Goal: Transaction & Acquisition: Purchase product/service

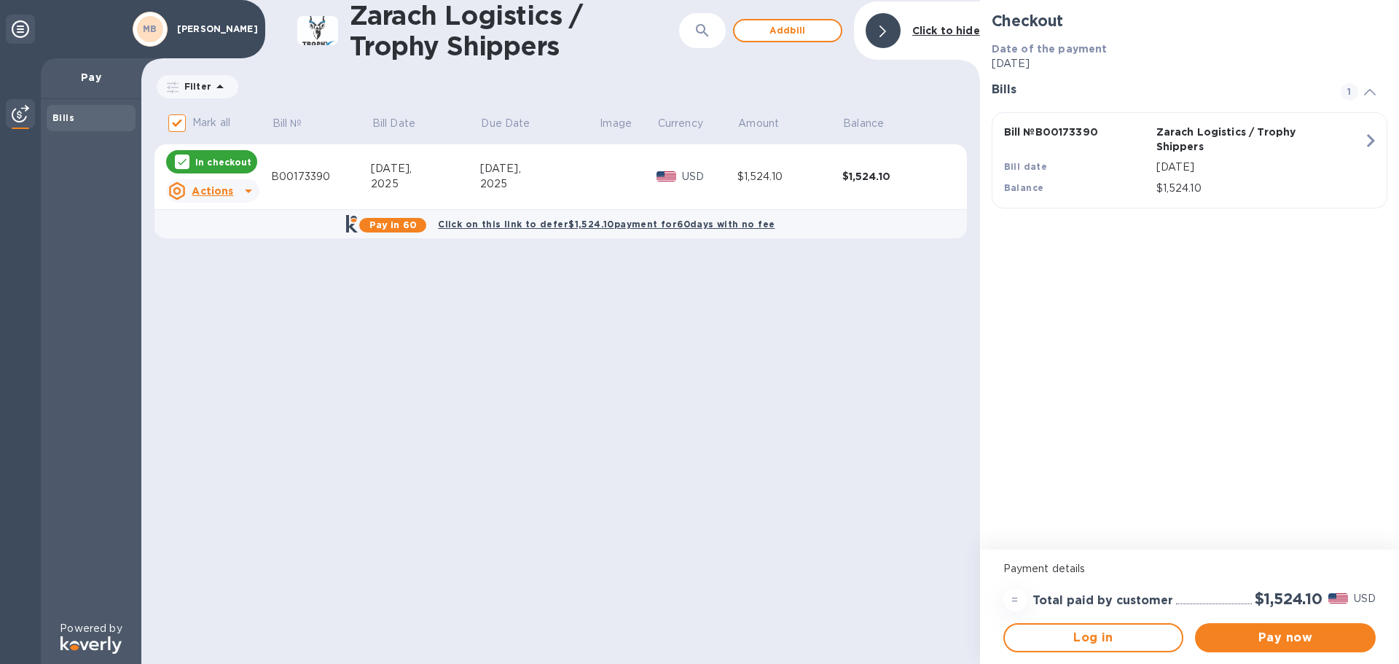
click at [1181, 457] on div "Checkout Date of the payment [DATE] Bills 1 Bill № B00173390 Zarach Logistics /…" at bounding box center [1189, 274] width 419 height 549
click at [1270, 646] on button "Pay now" at bounding box center [1285, 637] width 181 height 29
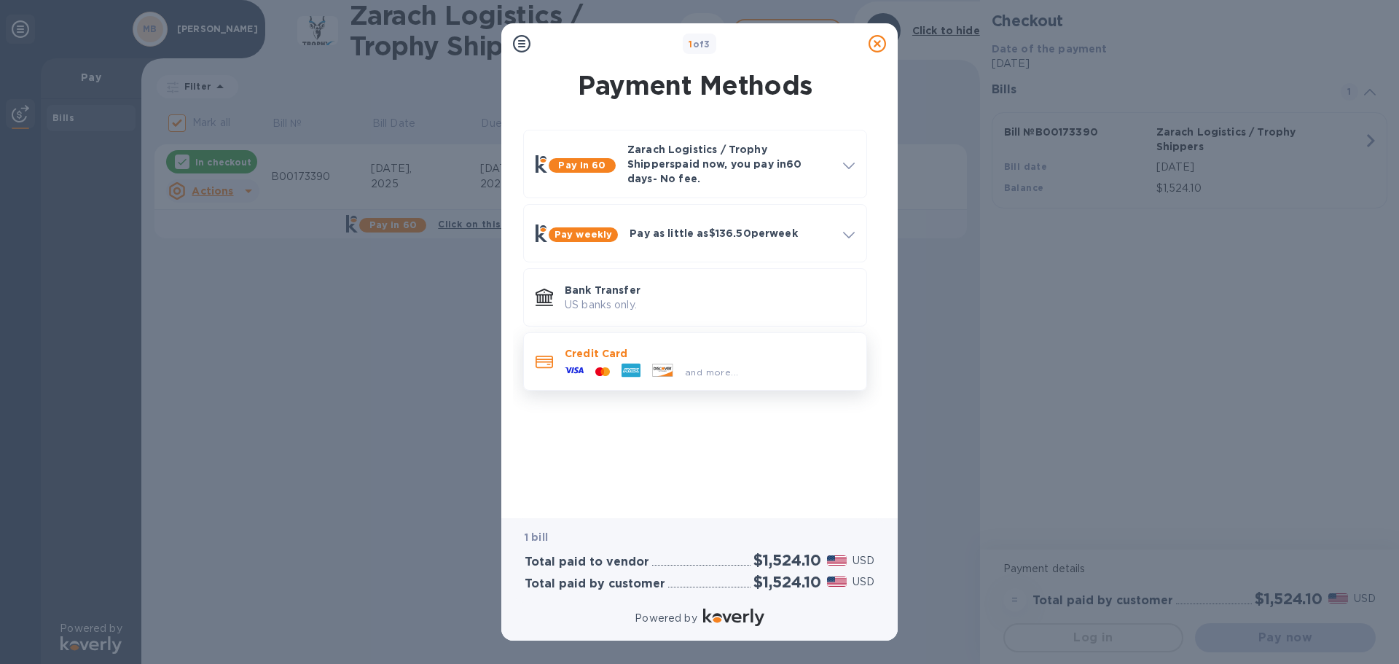
click at [643, 366] on div at bounding box center [630, 372] width 31 height 22
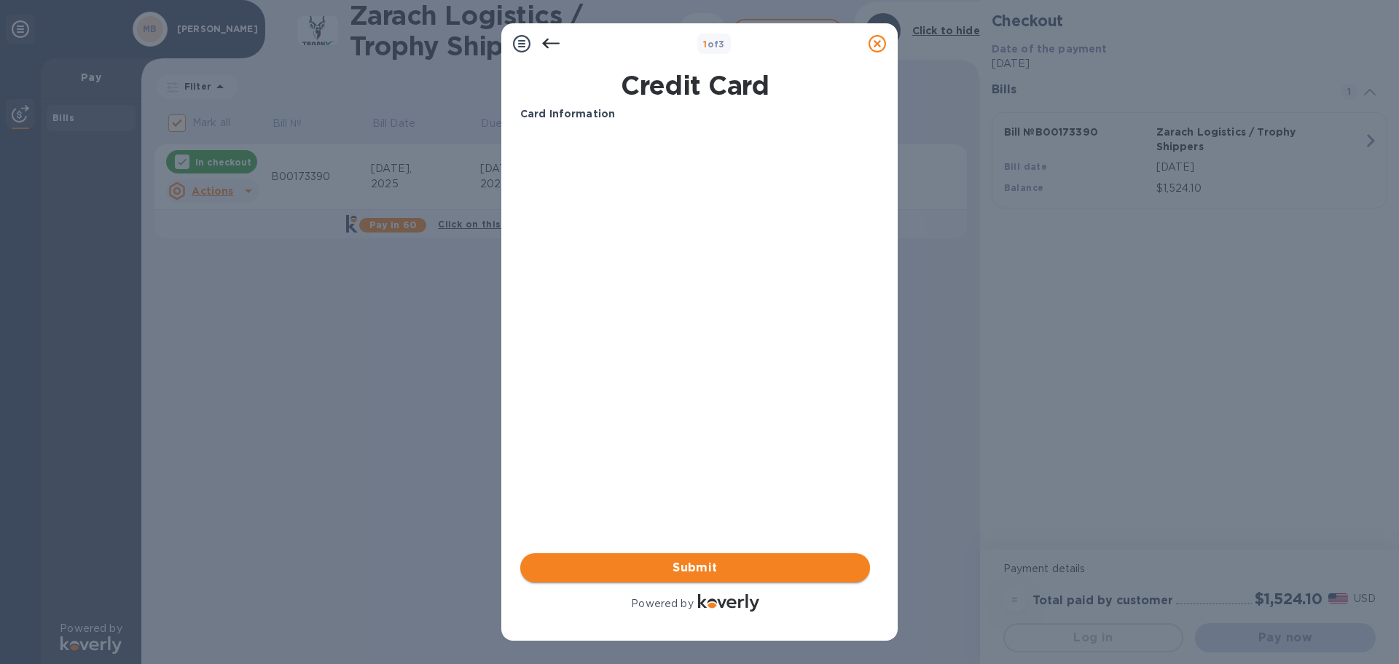
click at [720, 561] on span "Submit" at bounding box center [695, 567] width 326 height 17
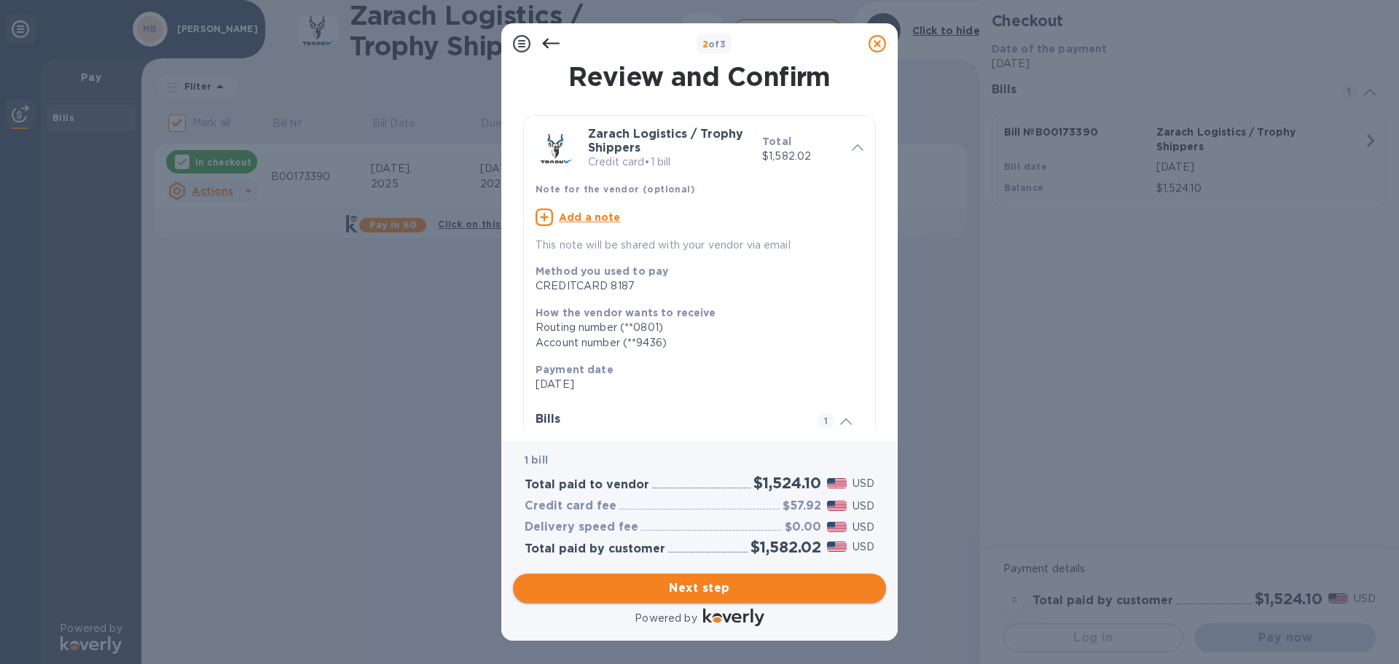
click at [704, 591] on span "Next step" at bounding box center [699, 587] width 350 height 17
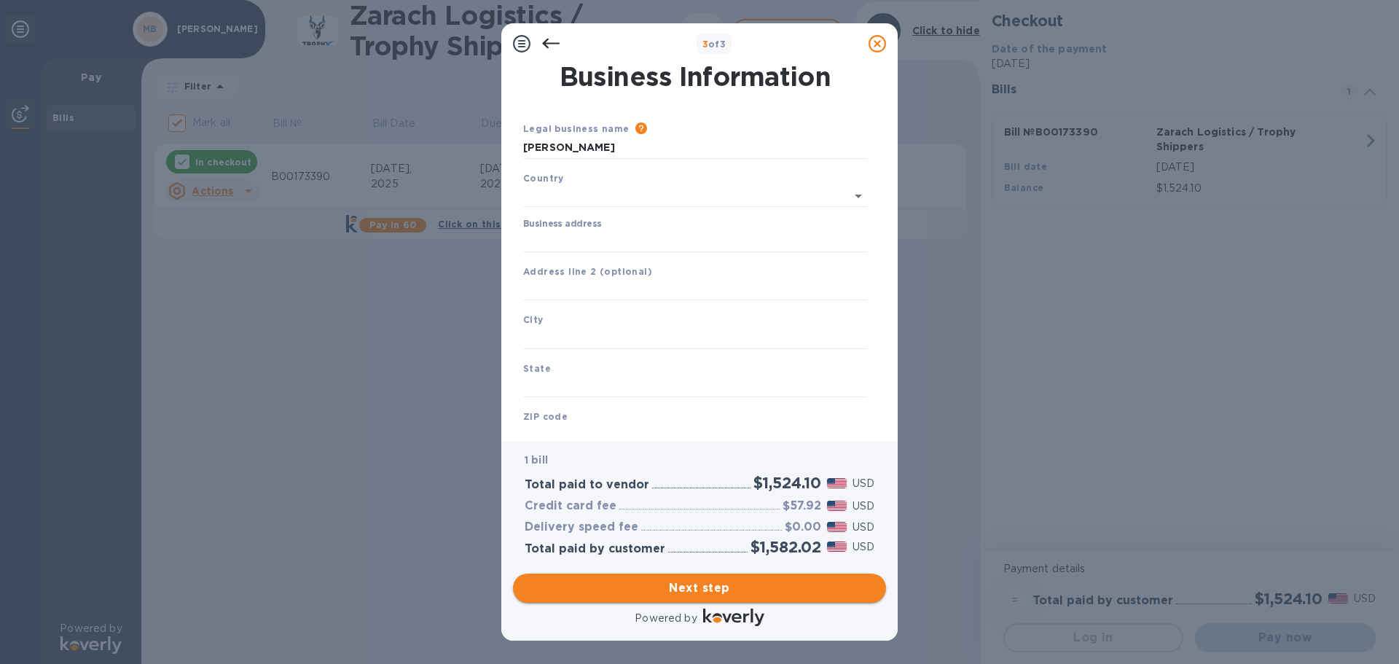
type input "[GEOGRAPHIC_DATA]"
click at [554, 238] on input "Business address" at bounding box center [695, 238] width 344 height 22
type input "[STREET_ADDRESS]"
type input "[GEOGRAPHIC_DATA]"
type input "WI"
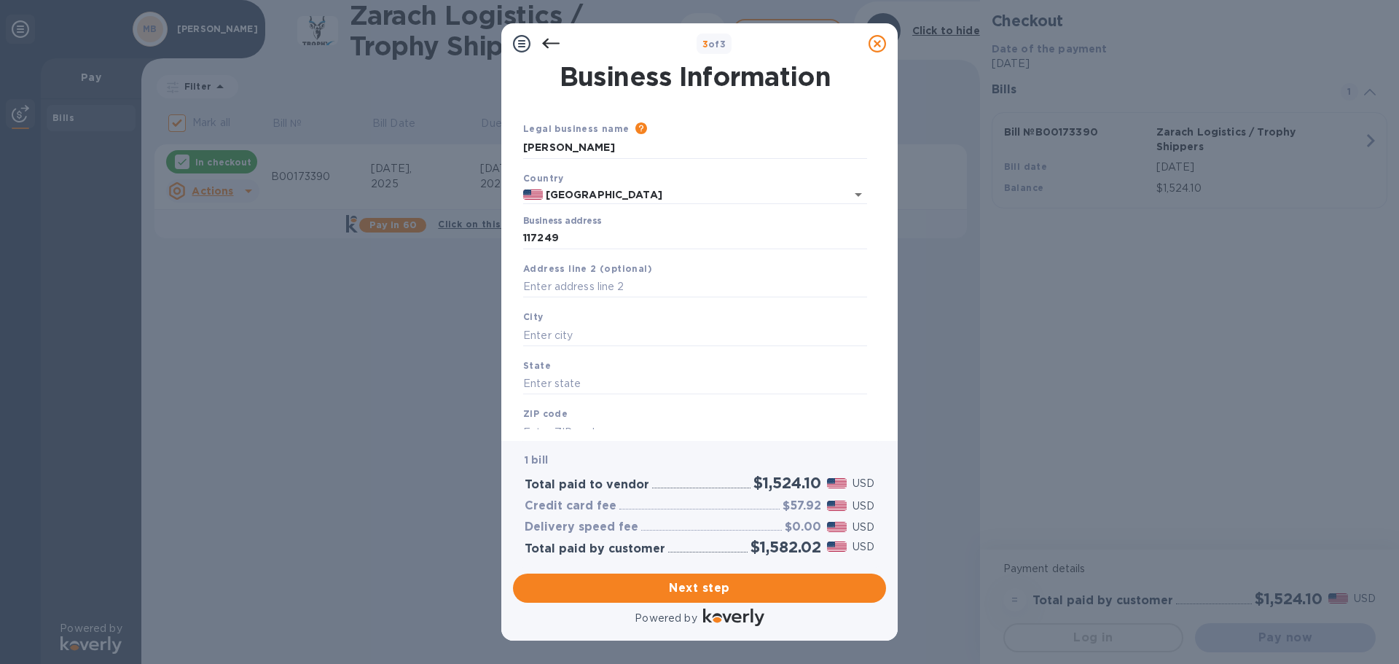
type input "54411"
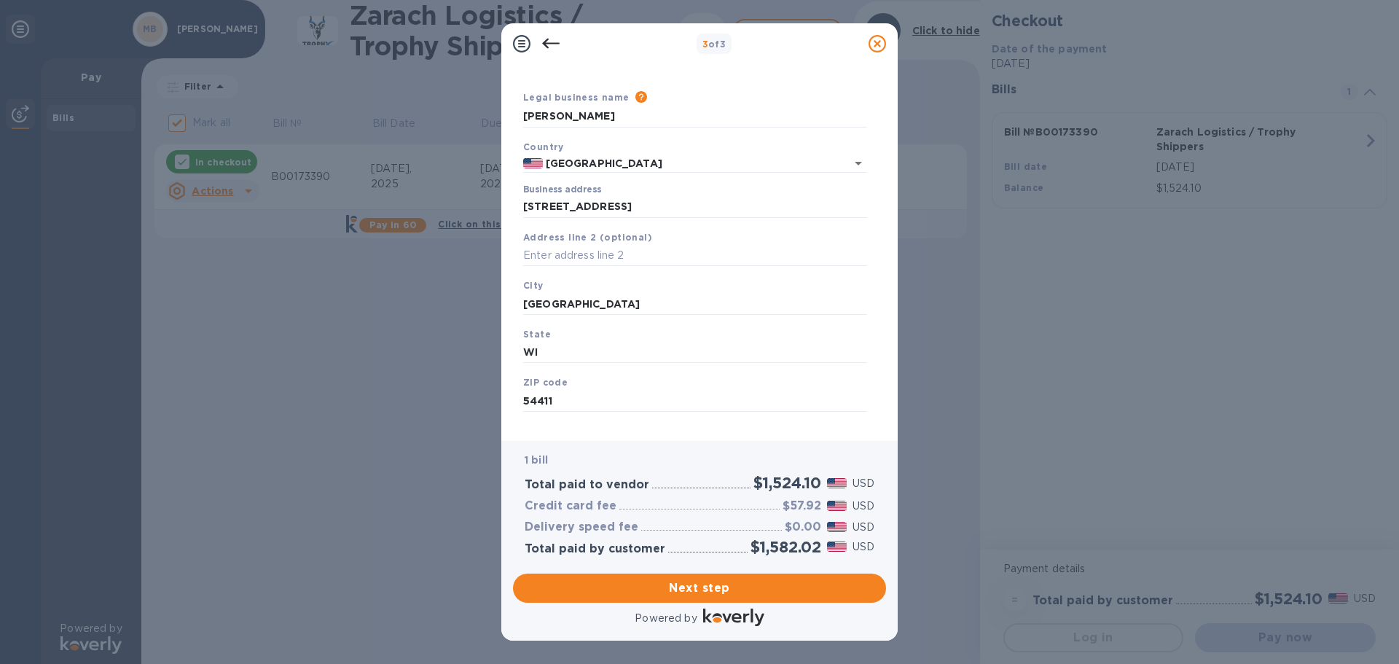
scroll to position [49, 0]
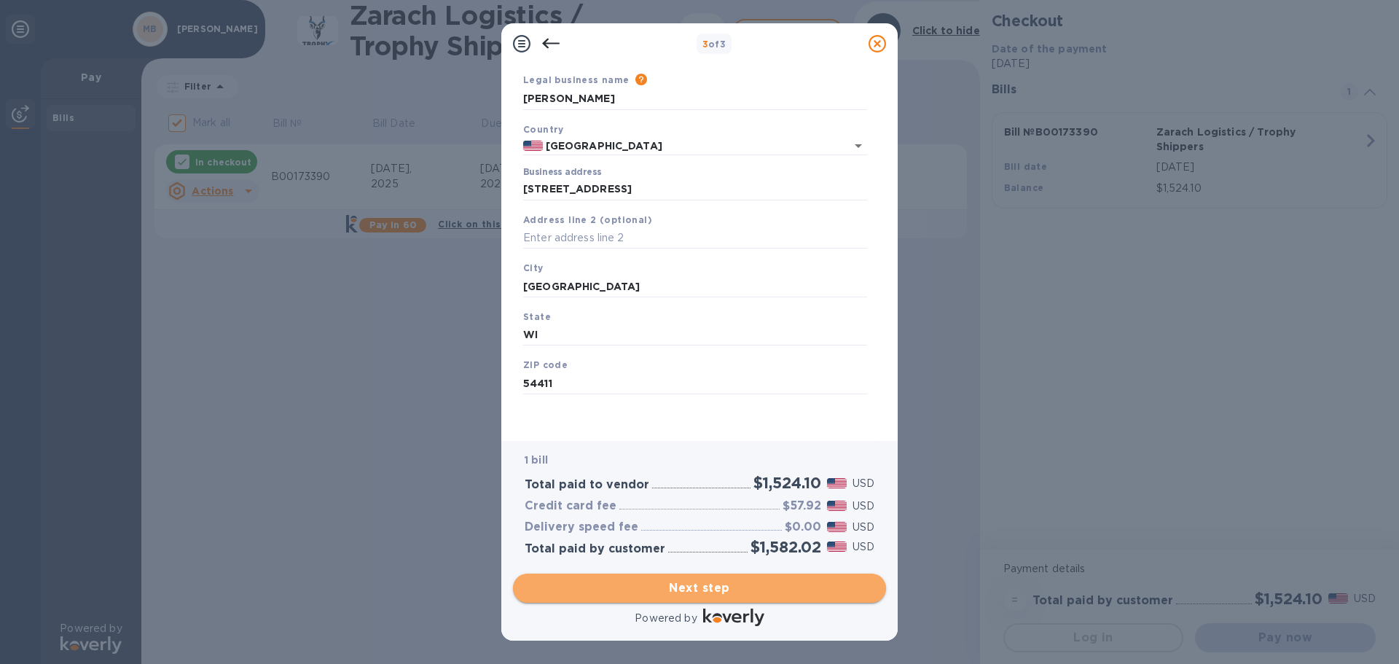
click at [686, 586] on span "Next step" at bounding box center [699, 587] width 350 height 17
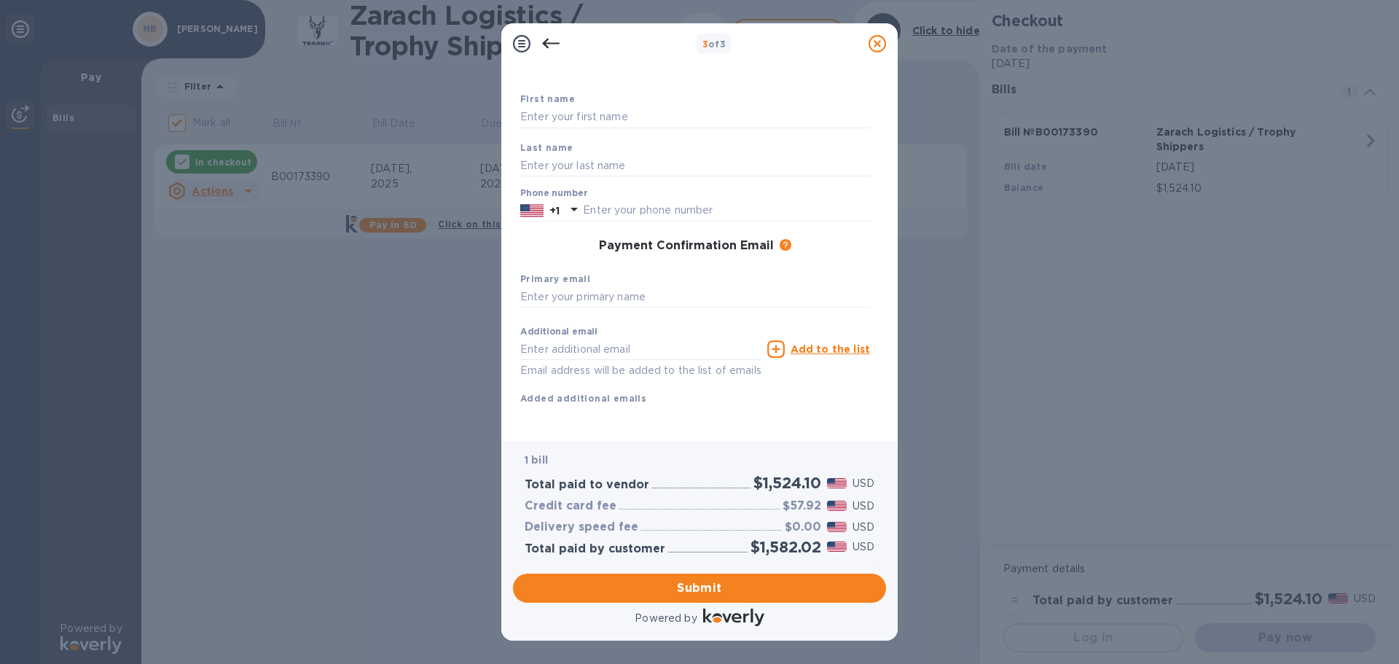
scroll to position [83, 0]
click at [581, 286] on input "text" at bounding box center [695, 297] width 350 height 22
type input "[EMAIL_ADDRESS][DOMAIN_NAME]"
click at [566, 338] on input "text" at bounding box center [640, 349] width 241 height 22
type input "m"
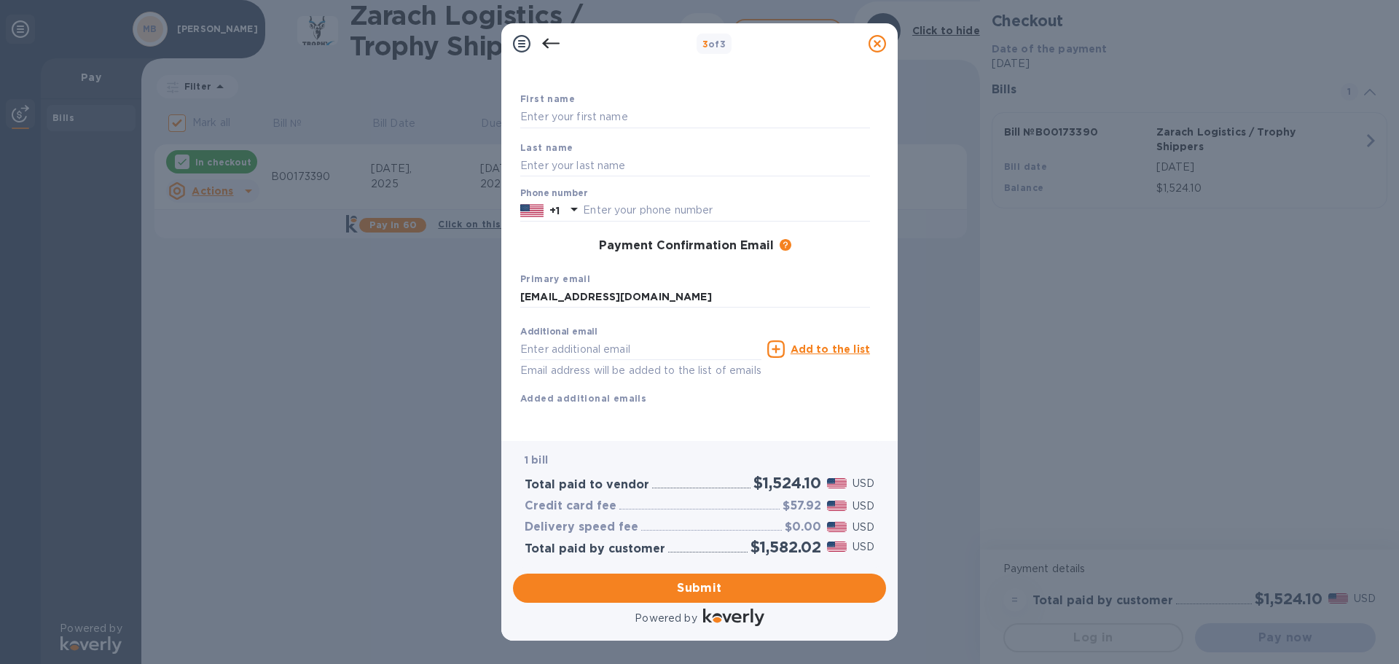
click at [652, 388] on div "Additional email Email address will be added to the list of emails Add to the l…" at bounding box center [695, 362] width 350 height 87
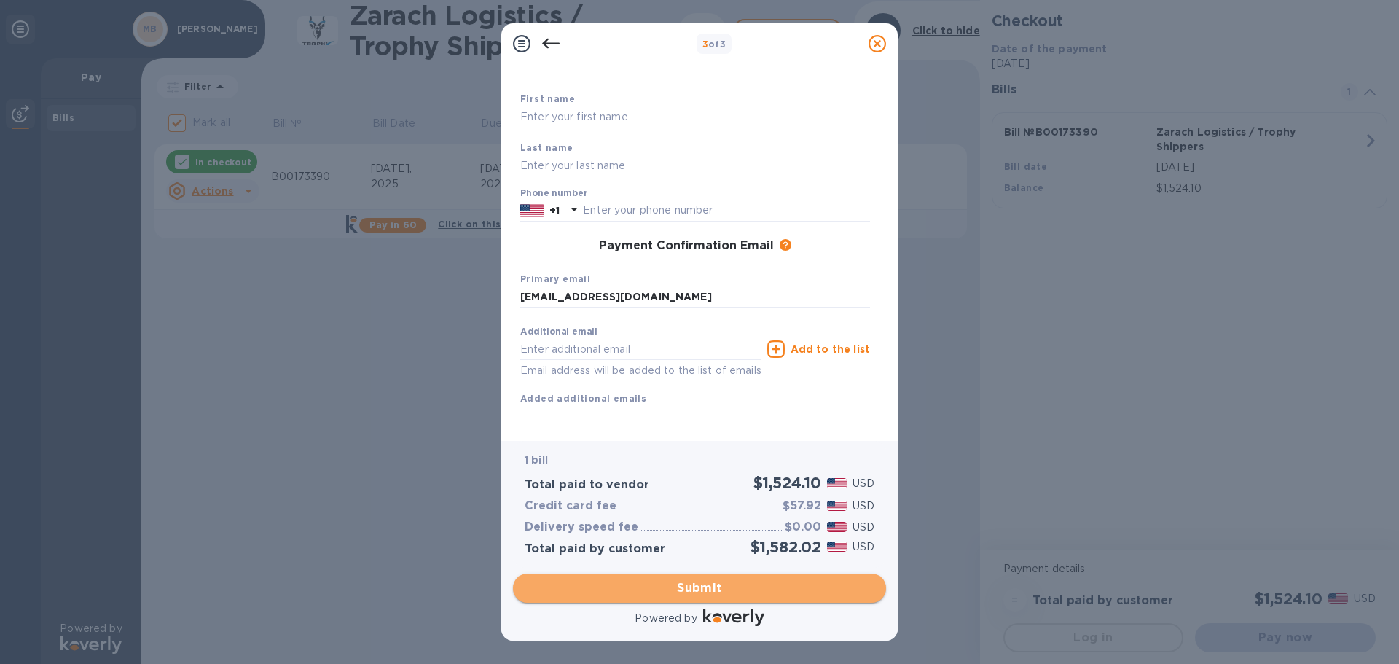
click at [677, 586] on span "Submit" at bounding box center [699, 587] width 350 height 17
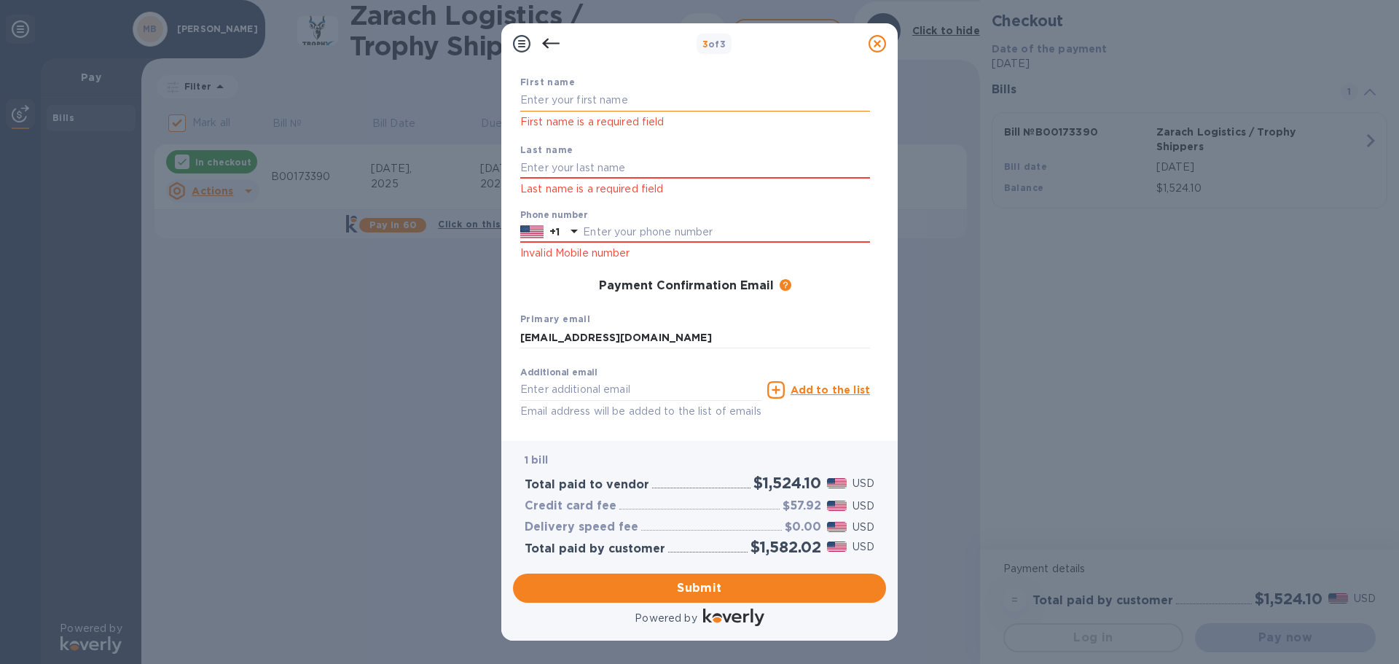
click at [554, 101] on input "text" at bounding box center [695, 101] width 350 height 22
type input "[PERSON_NAME]"
click at [548, 175] on input "text" at bounding box center [695, 168] width 350 height 22
type input "Burger"
click at [610, 236] on input "text" at bounding box center [726, 232] width 287 height 22
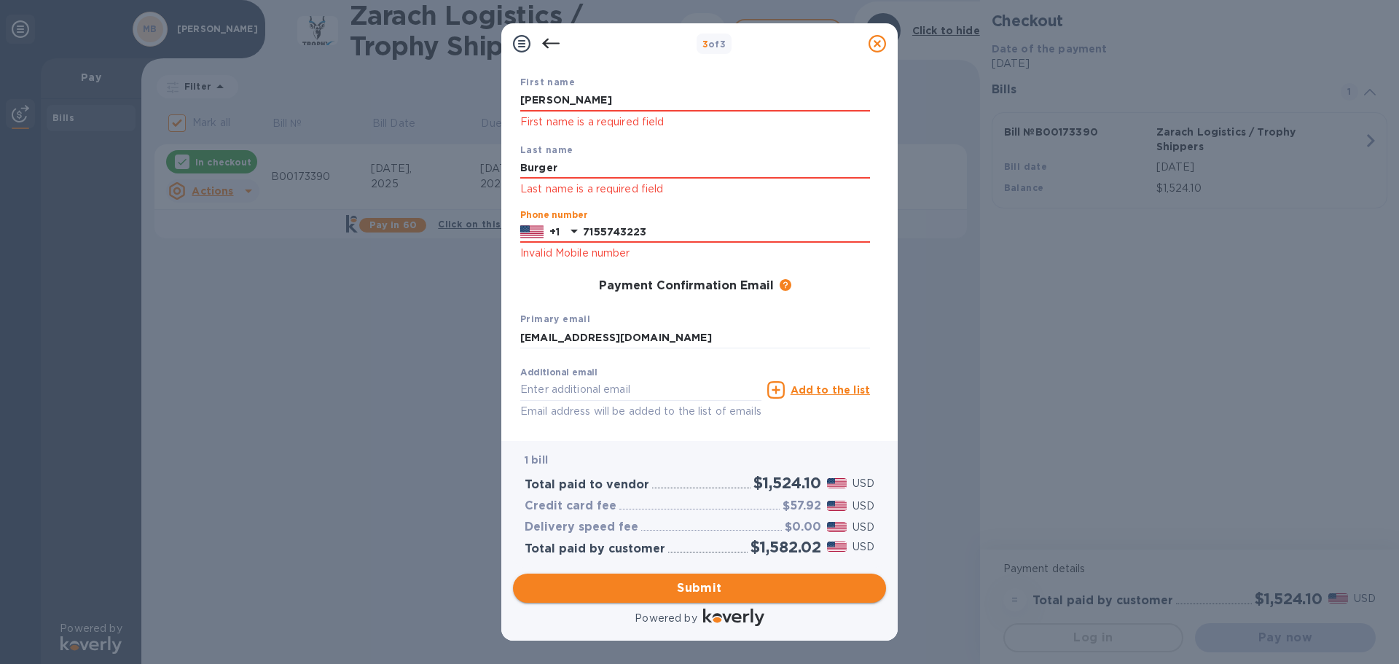
type input "7155743223"
click at [660, 592] on span "Submit" at bounding box center [699, 587] width 350 height 17
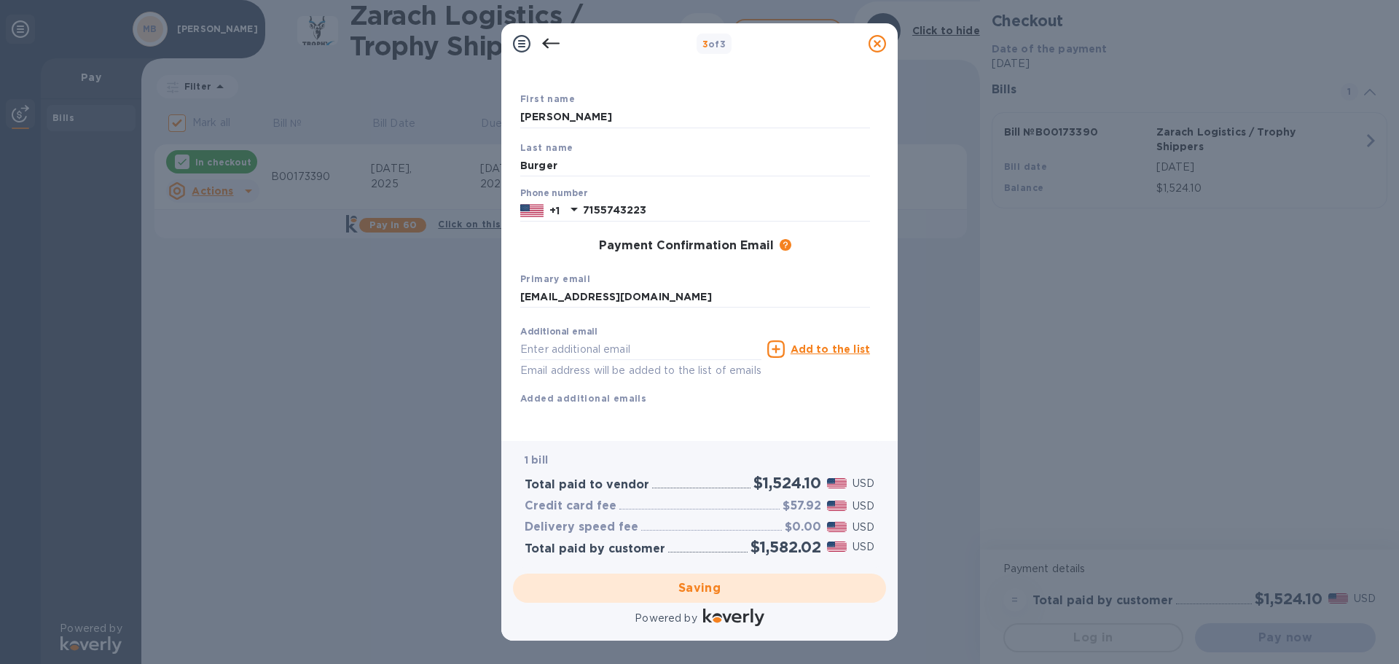
checkbox input "false"
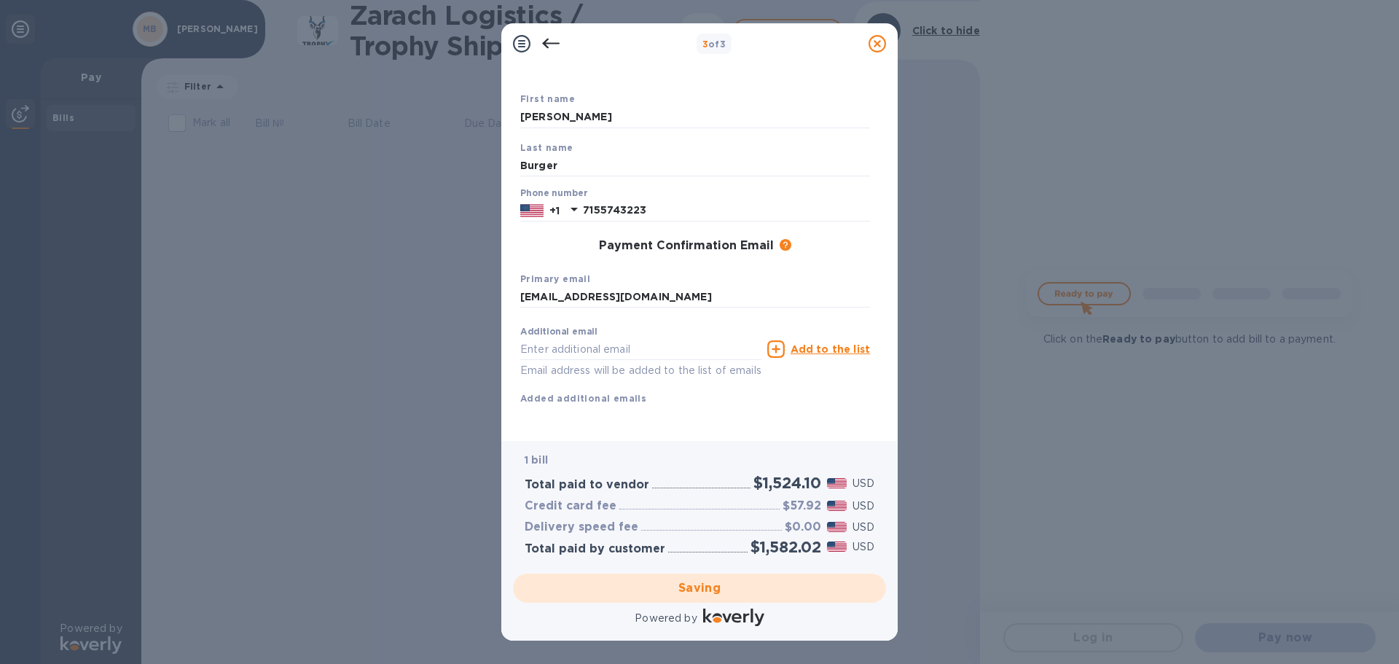
scroll to position [0, 0]
